Goal: Complete application form

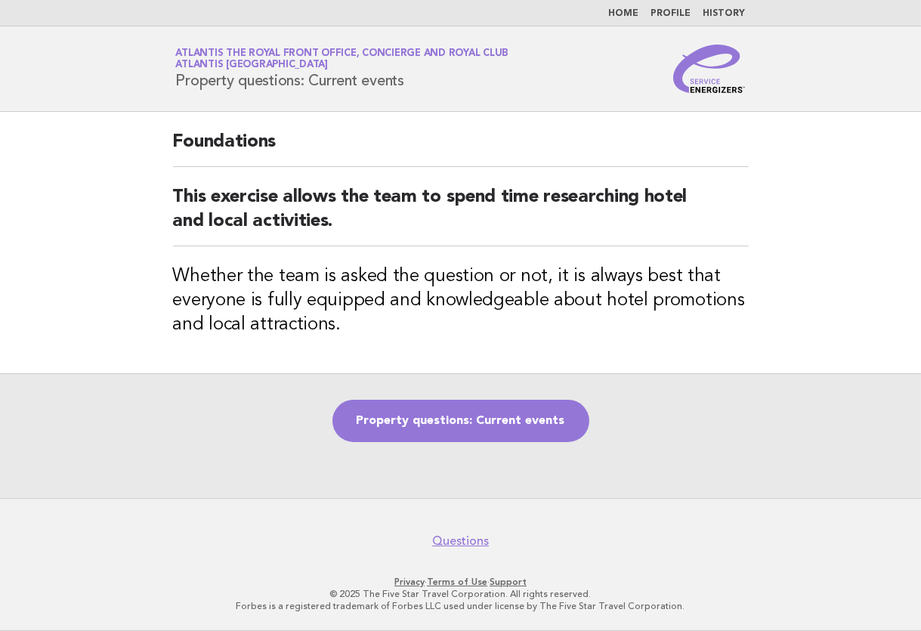
drag, startPoint x: 506, startPoint y: 404, endPoint x: 642, endPoint y: 339, distance: 150.5
click at [506, 404] on link "Property questions: Current events" at bounding box center [461, 421] width 257 height 42
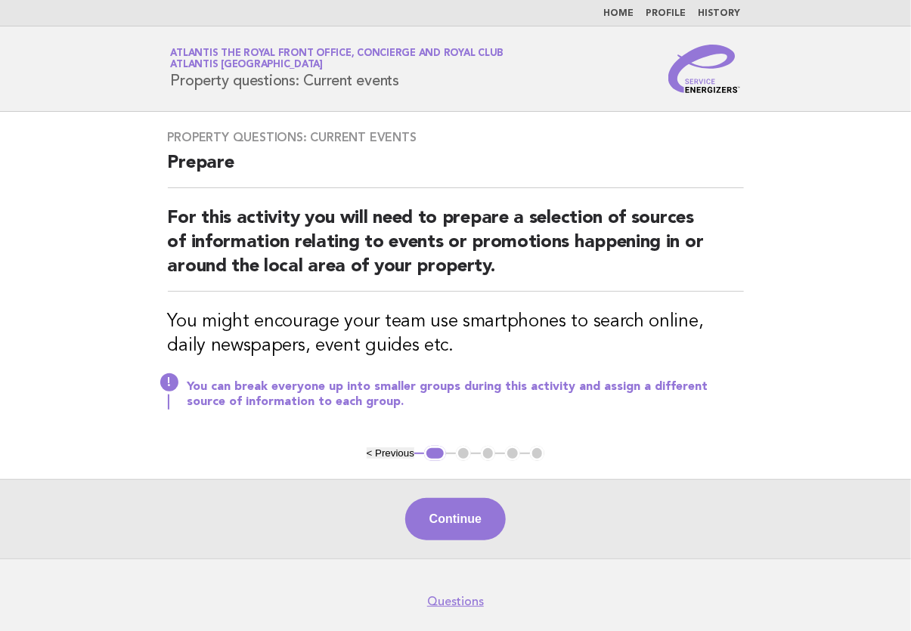
drag, startPoint x: 907, startPoint y: 173, endPoint x: 494, endPoint y: 390, distance: 466.2
click at [907, 173] on main "Property questions: Current events Prepare For this activity you will need to p…" at bounding box center [455, 335] width 911 height 447
click at [445, 511] on button "Continue" at bounding box center [455, 519] width 101 height 42
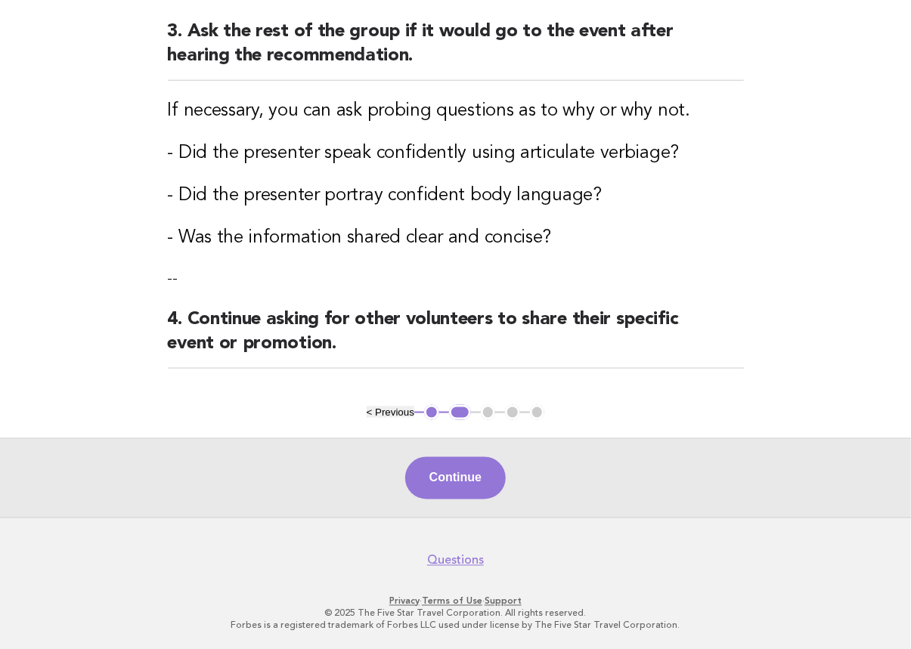
click at [471, 449] on div "Continue" at bounding box center [455, 477] width 911 height 79
click at [469, 457] on button "Continue" at bounding box center [455, 478] width 101 height 42
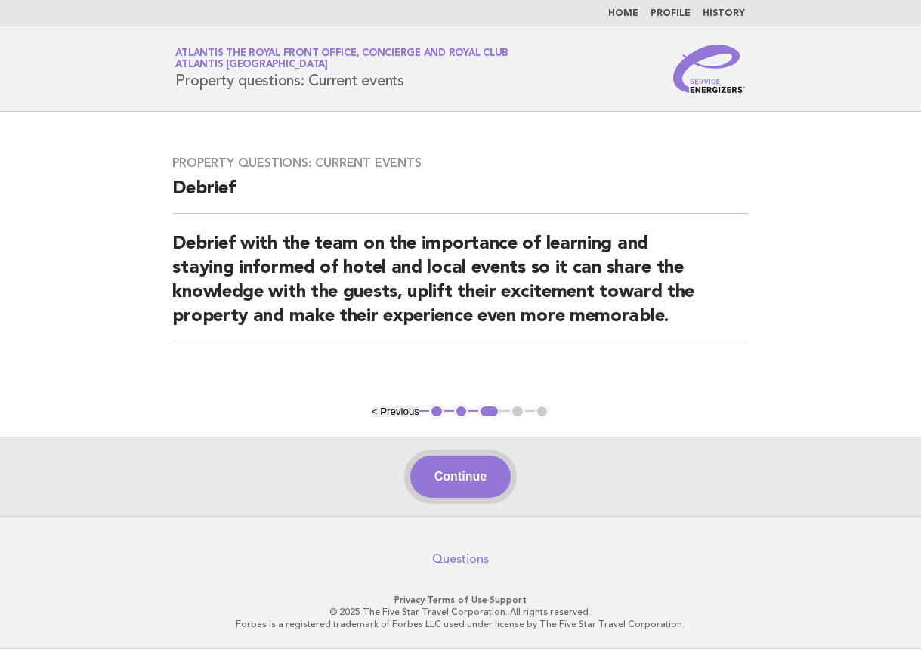
click at [453, 487] on button "Continue" at bounding box center [460, 477] width 101 height 42
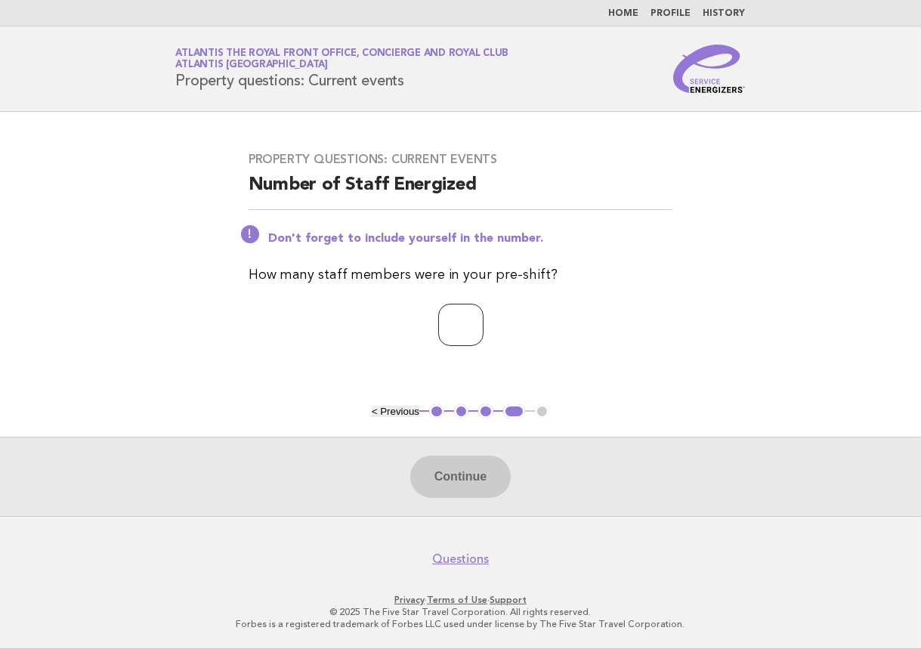
click at [453, 308] on input "number" at bounding box center [460, 325] width 45 height 42
click at [484, 321] on input "*" at bounding box center [460, 325] width 45 height 42
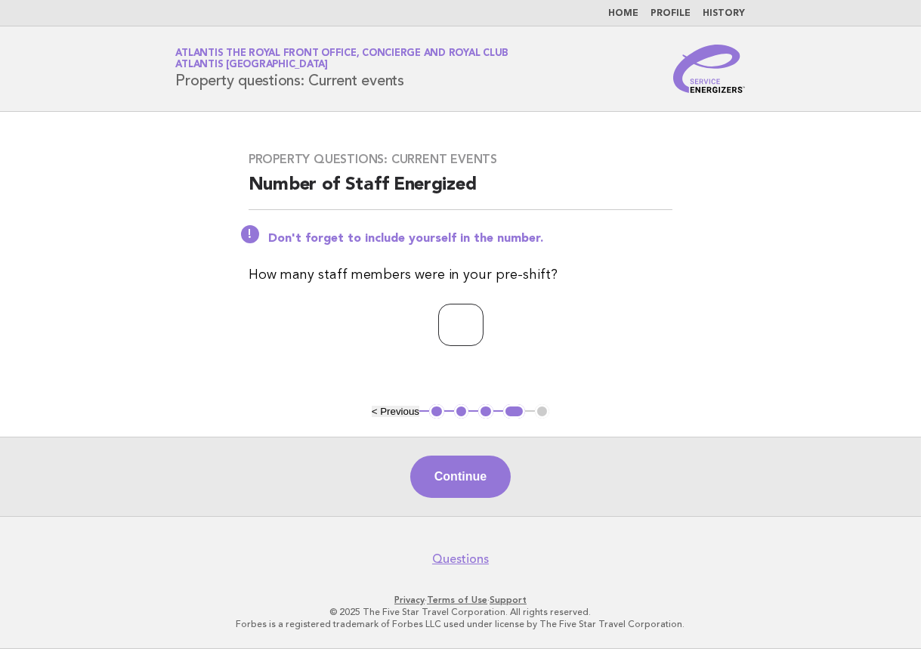
click at [484, 321] on input "*" at bounding box center [460, 325] width 45 height 42
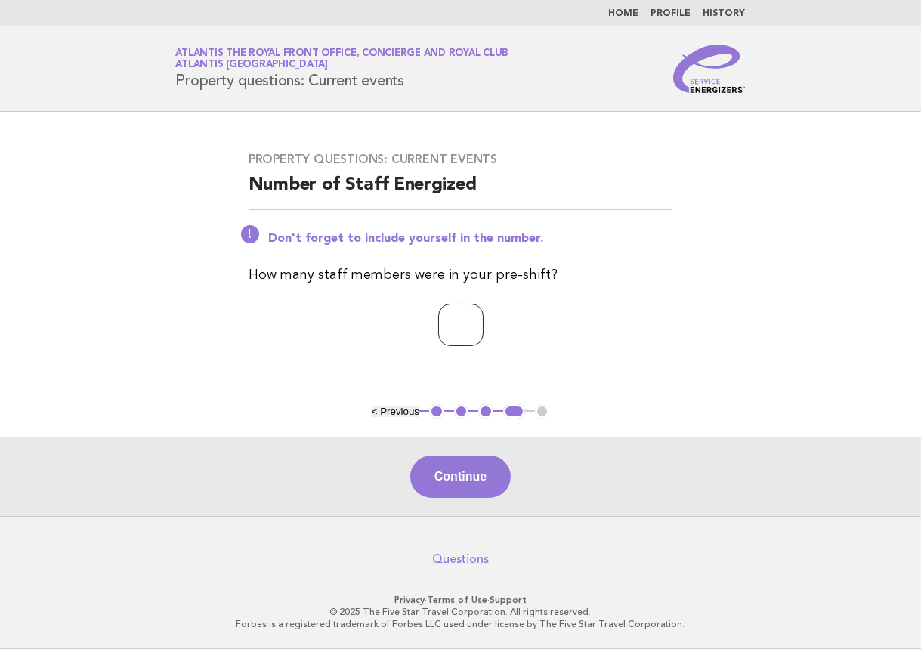
type input "**"
click at [484, 321] on input "**" at bounding box center [460, 325] width 45 height 42
click at [461, 469] on button "Continue" at bounding box center [460, 477] width 101 height 42
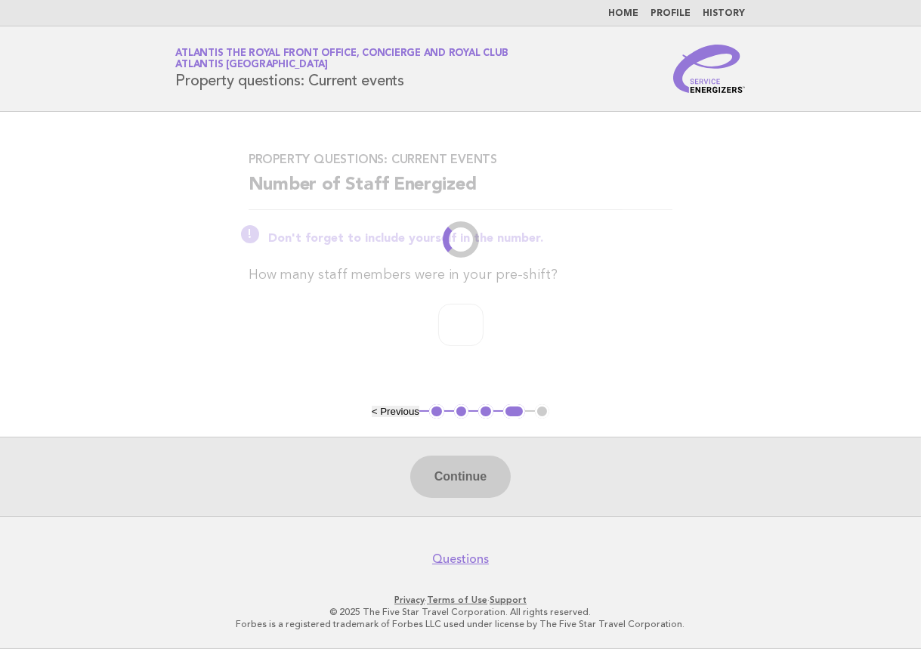
click at [814, 586] on footer "Questions Privacy · Terms of Use · Support © 2025 The Five Star Travel Corporat…" at bounding box center [460, 582] width 921 height 133
